Goal: Task Accomplishment & Management: Complete application form

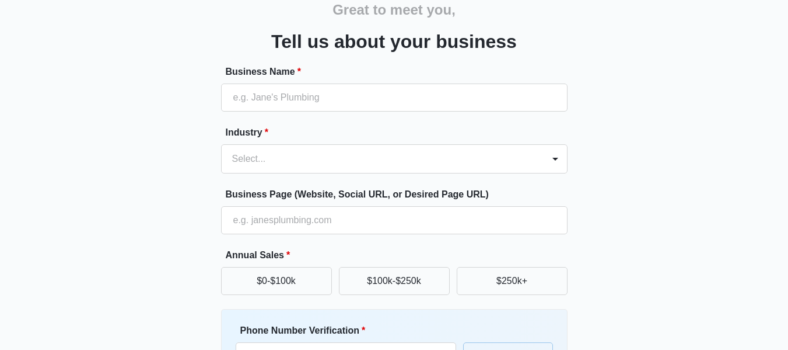
scroll to position [115, 0]
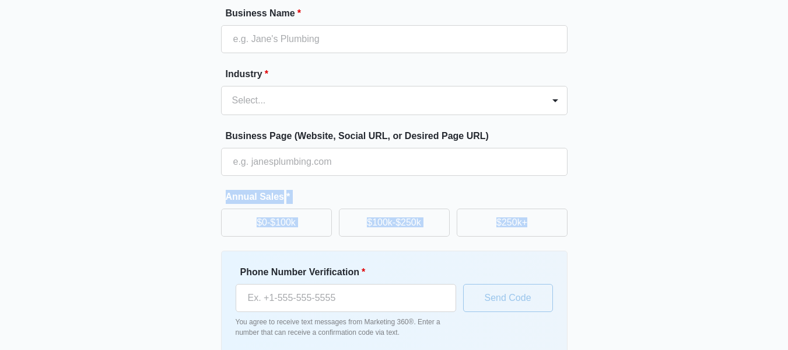
drag, startPoint x: 220, startPoint y: 187, endPoint x: 580, endPoint y: 216, distance: 361.2
click at [580, 216] on div "Great to meet you, Tell us about your business Business Name * Industry * Selec…" at bounding box center [394, 157] width 700 height 473
copy div "Annual Sales * $0-$100k $100k-$250k $250k+"
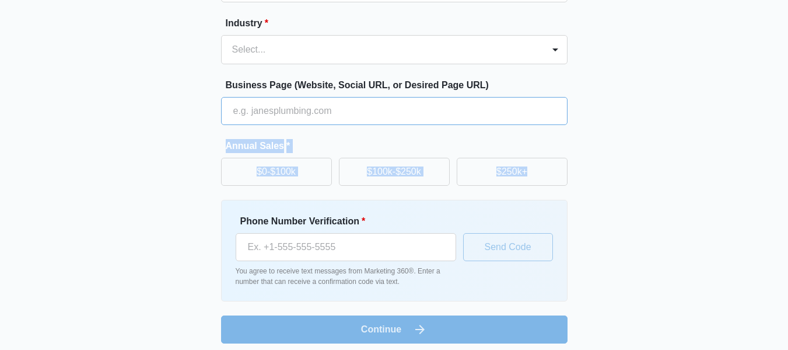
scroll to position [173, 0]
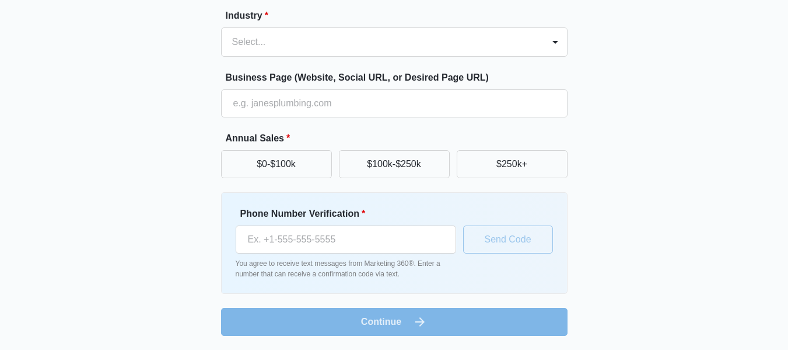
click at [728, 82] on div "Great to meet you, Tell us about your business Business Name * Industry * Selec…" at bounding box center [394, 98] width 700 height 473
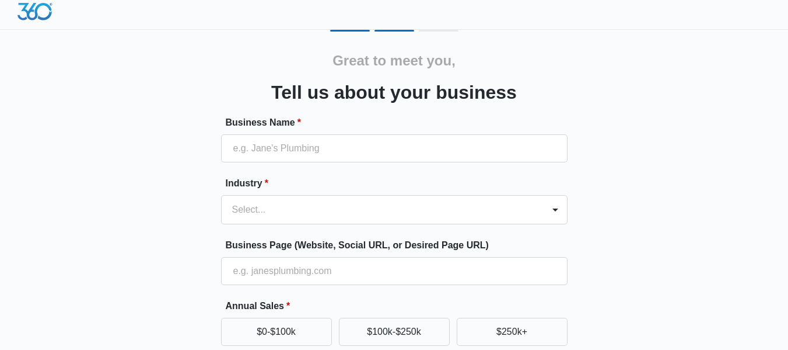
scroll to position [0, 0]
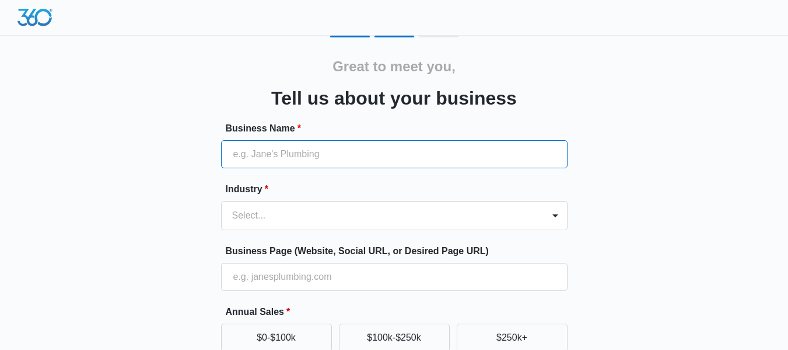
click at [435, 151] on input "Business Name *" at bounding box center [394, 154] width 347 height 28
type input "Two [DEMOGRAPHIC_DATA] & A Mop"
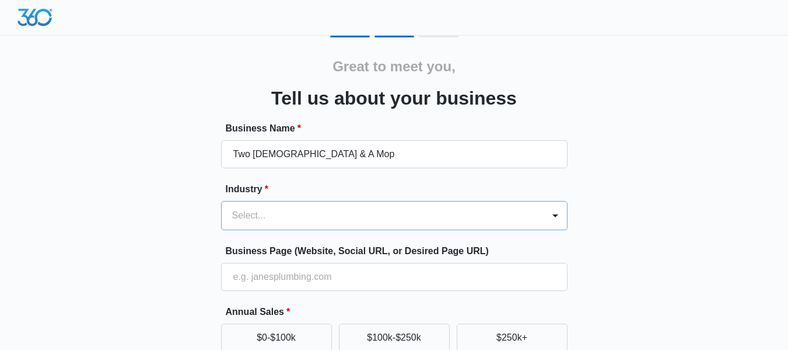
click at [287, 218] on div "Select..." at bounding box center [394, 215] width 347 height 29
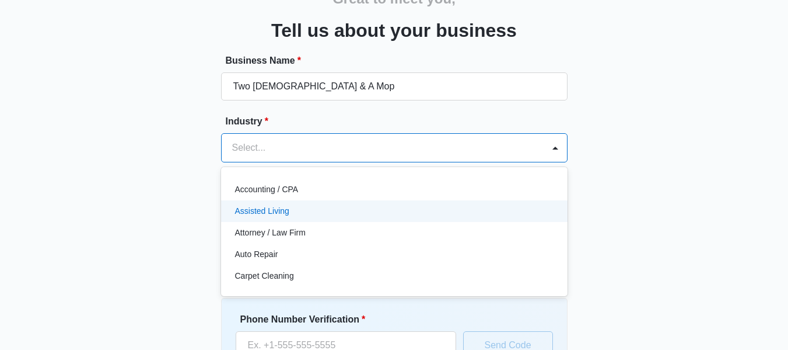
scroll to position [68, 0]
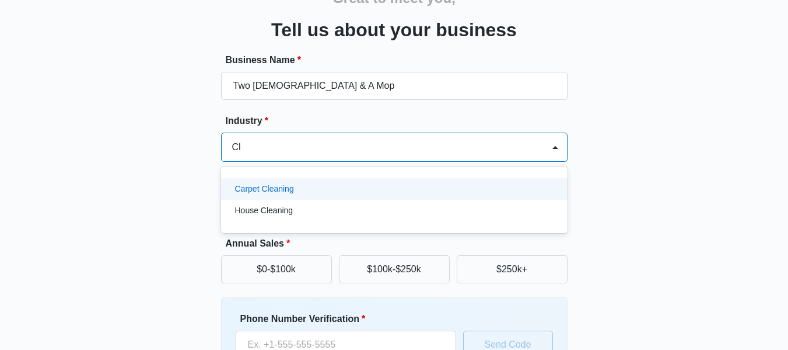
type input "Cle"
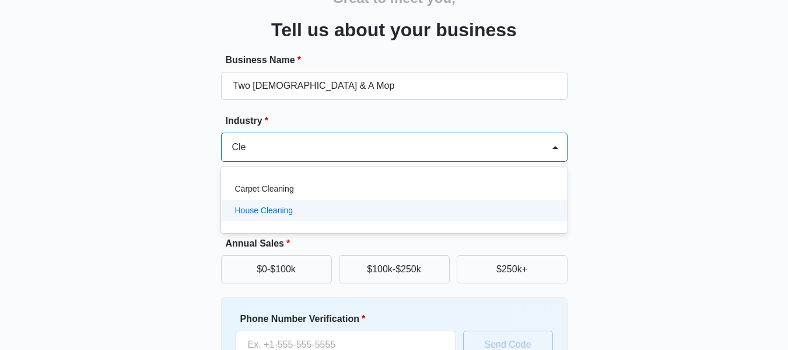
click at [267, 212] on p "House Cleaning" at bounding box center [264, 210] width 58 height 12
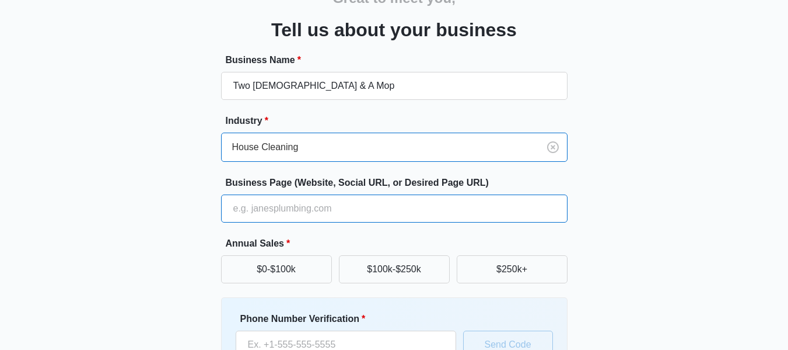
click at [267, 212] on input "Business Page (Website, Social URL, or Desired Page URL)" at bounding box center [394, 208] width 347 height 28
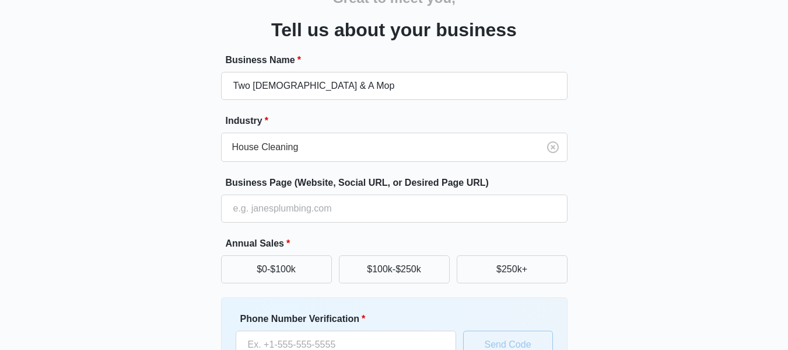
drag, startPoint x: 267, startPoint y: 212, endPoint x: 146, endPoint y: 63, distance: 191.7
click at [146, 63] on div "Great to meet you, Tell us about your business Business Name * Two [DEMOGRAPHIC…" at bounding box center [394, 203] width 700 height 473
drag, startPoint x: 284, startPoint y: 204, endPoint x: 645, endPoint y: 198, distance: 361.3
click at [645, 198] on div "Great to meet you, Tell us about your business Business Name * Two [DEMOGRAPHIC…" at bounding box center [394, 203] width 700 height 473
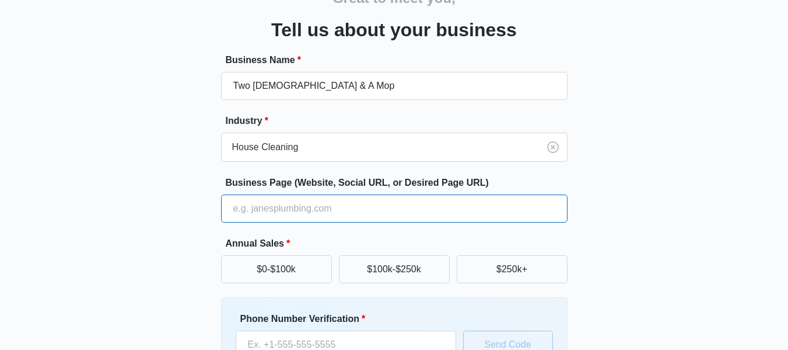
paste input "[URL][DOMAIN_NAME]"
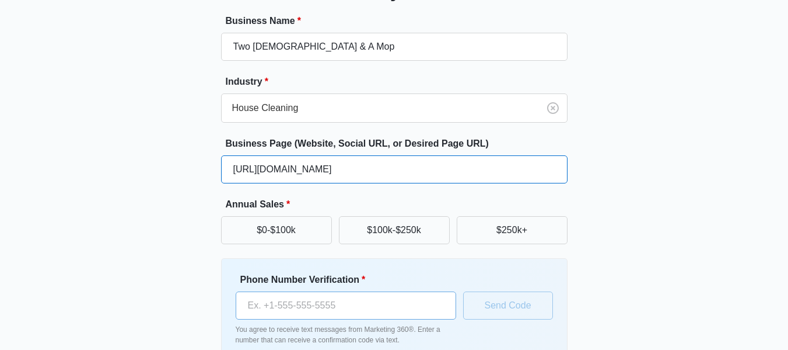
scroll to position [173, 0]
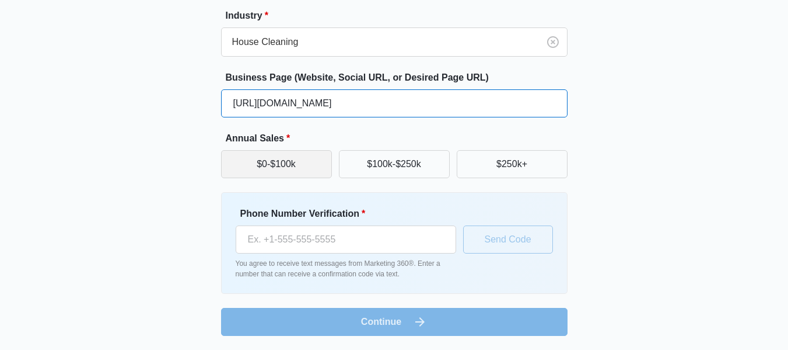
type input "[URL][DOMAIN_NAME]"
click at [298, 169] on button "$0-$100k" at bounding box center [276, 164] width 111 height 28
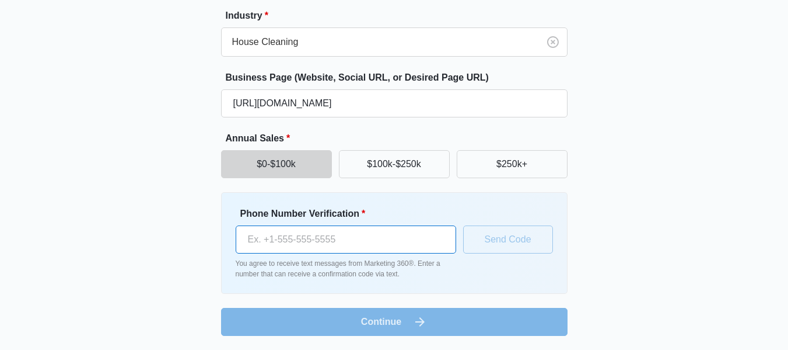
click at [337, 242] on input "Phone Number Verification *" at bounding box center [346, 239] width 221 height 28
type input "[PHONE_NUMBER]"
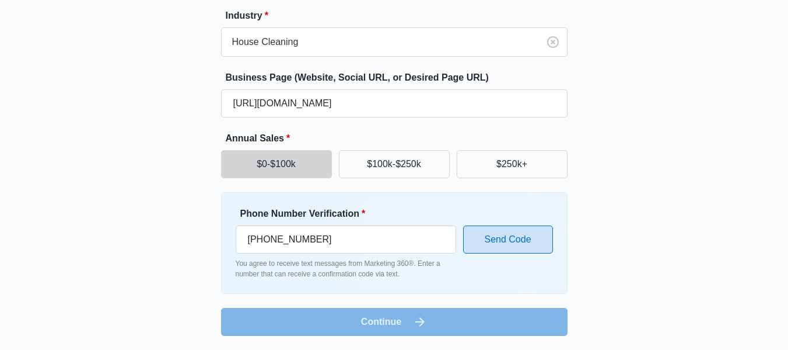
click at [496, 239] on button "Send Code" at bounding box center [508, 239] width 90 height 28
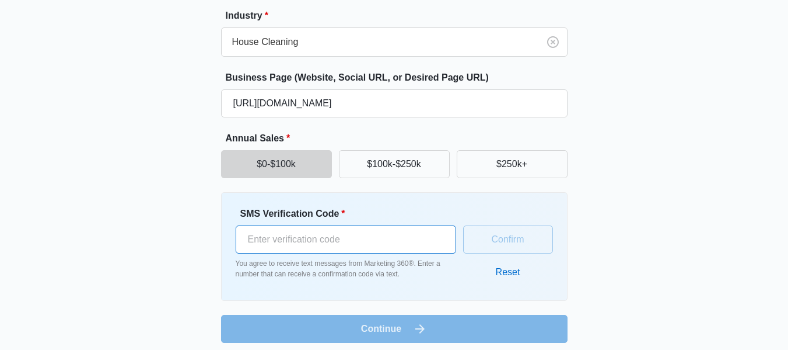
click at [421, 240] on input "SMS Verification Code *" at bounding box center [346, 239] width 221 height 28
type input "634184"
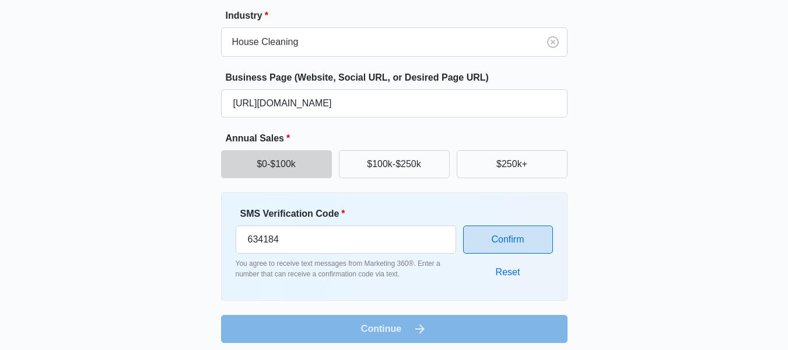
click at [490, 235] on button "Confirm" at bounding box center [508, 239] width 90 height 28
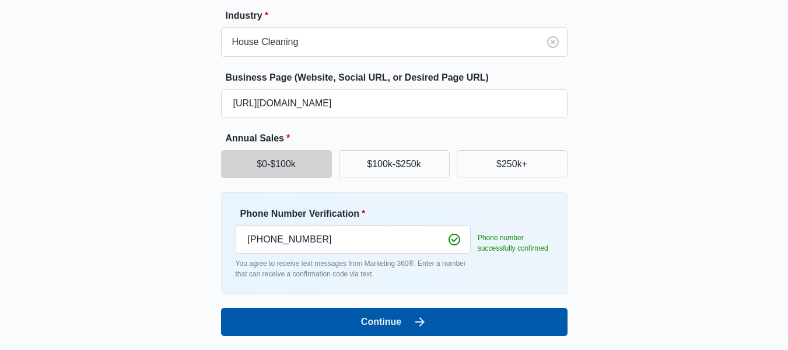
click at [434, 316] on button "Continue" at bounding box center [394, 322] width 347 height 28
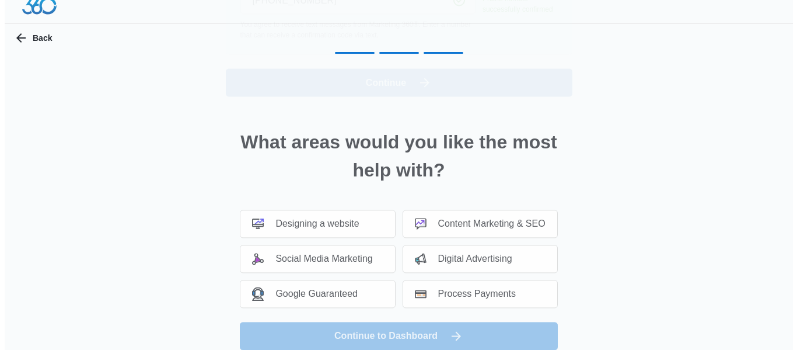
scroll to position [0, 0]
